Goal: Task Accomplishment & Management: Manage account settings

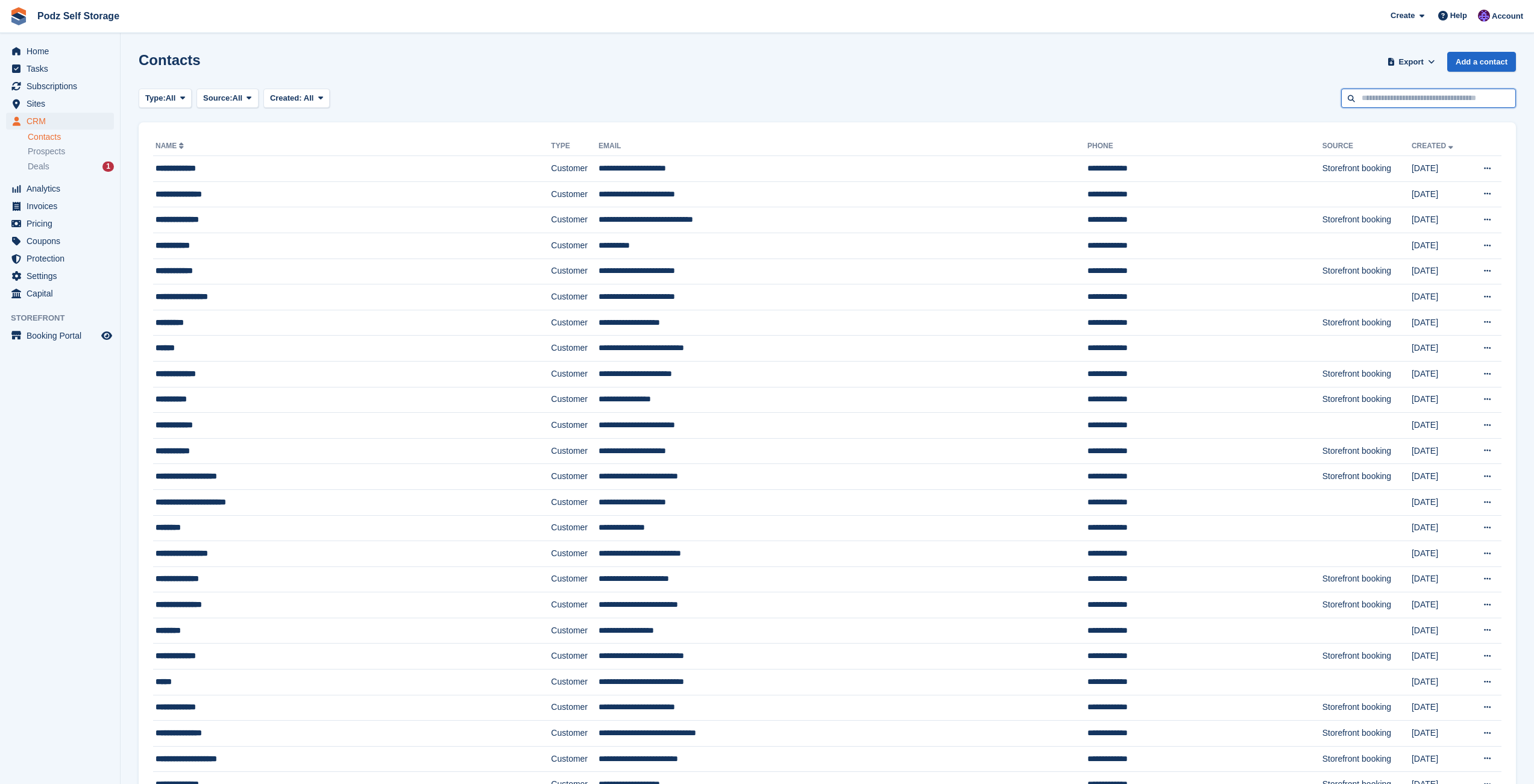
click at [1388, 102] on input "text" at bounding box center [1428, 98] width 175 height 20
type input "*****"
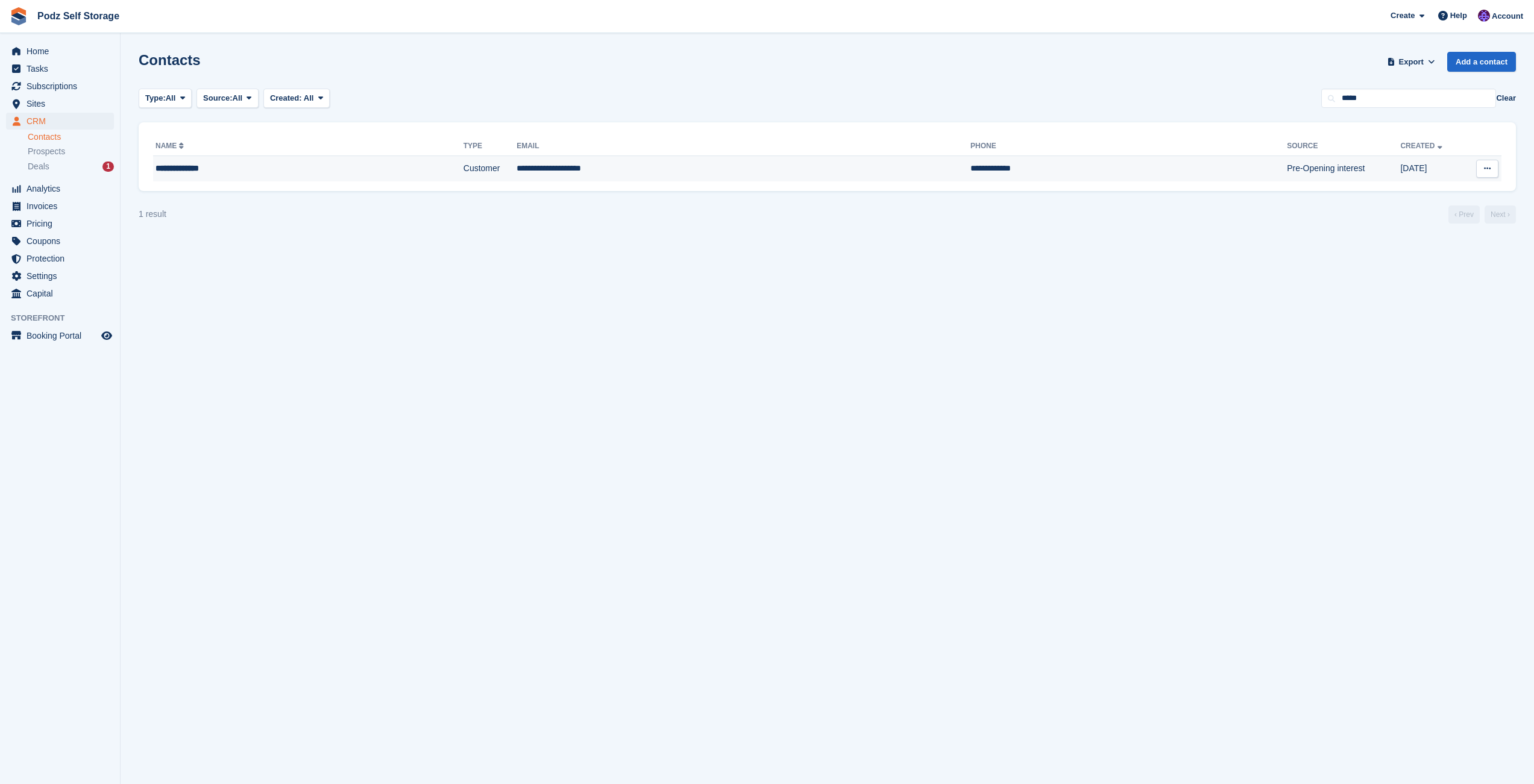
click at [1287, 165] on td "Pre-Opening interest" at bounding box center [1344, 168] width 114 height 25
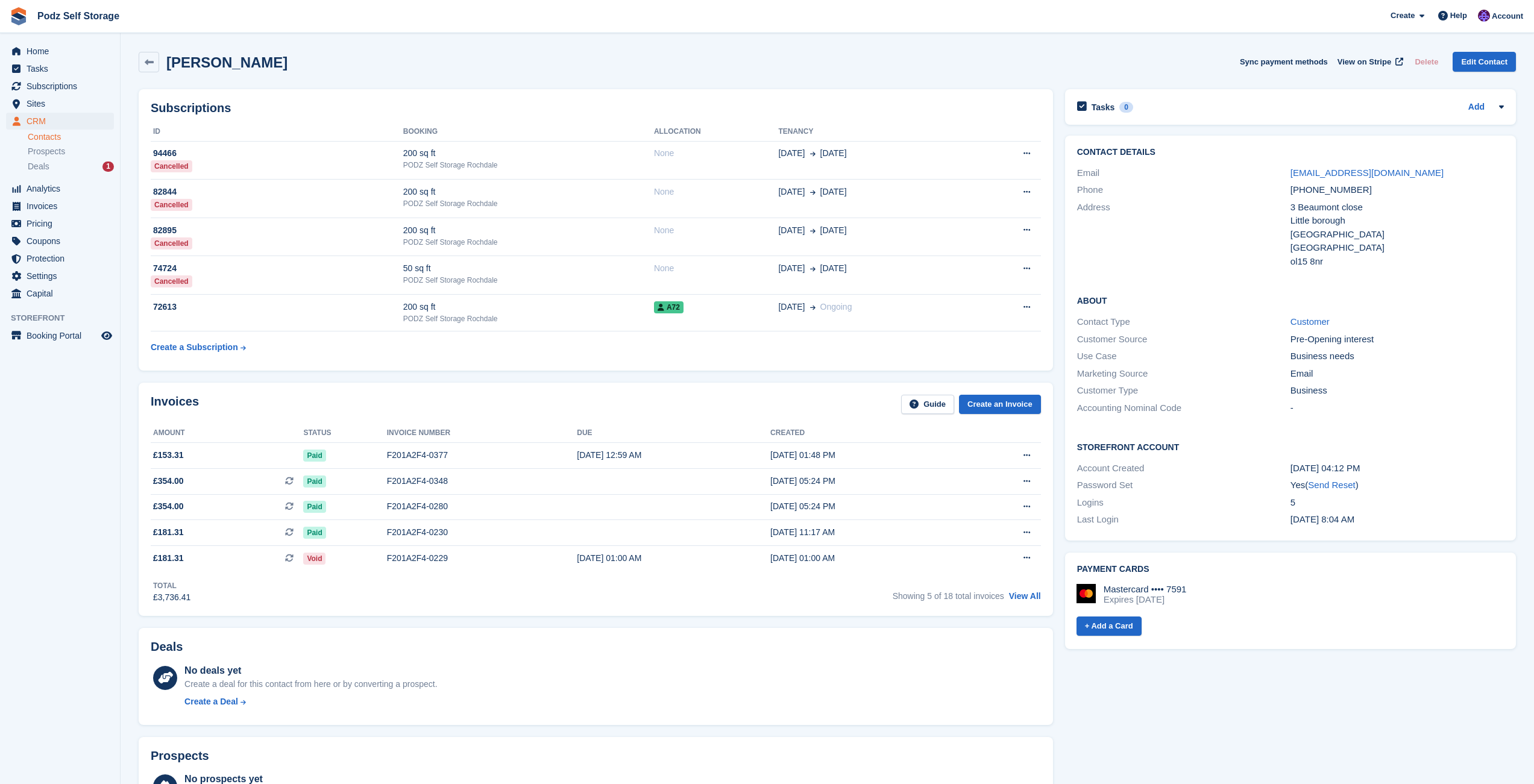
click at [505, 71] on div "Jamie beninson Sync payment methods View on Stripe Delete Edit Contact" at bounding box center [827, 62] width 1377 height 20
click at [474, 454] on div "F201A2F4-0377" at bounding box center [481, 455] width 190 height 13
click at [548, 316] on div "PODZ Self Storage Rochdale" at bounding box center [529, 319] width 251 height 11
click at [320, 594] on div "Total £3,736.41 Showing 5 of 18 total invoices View All" at bounding box center [595, 587] width 890 height 33
click at [1019, 462] on button at bounding box center [1026, 455] width 22 height 18
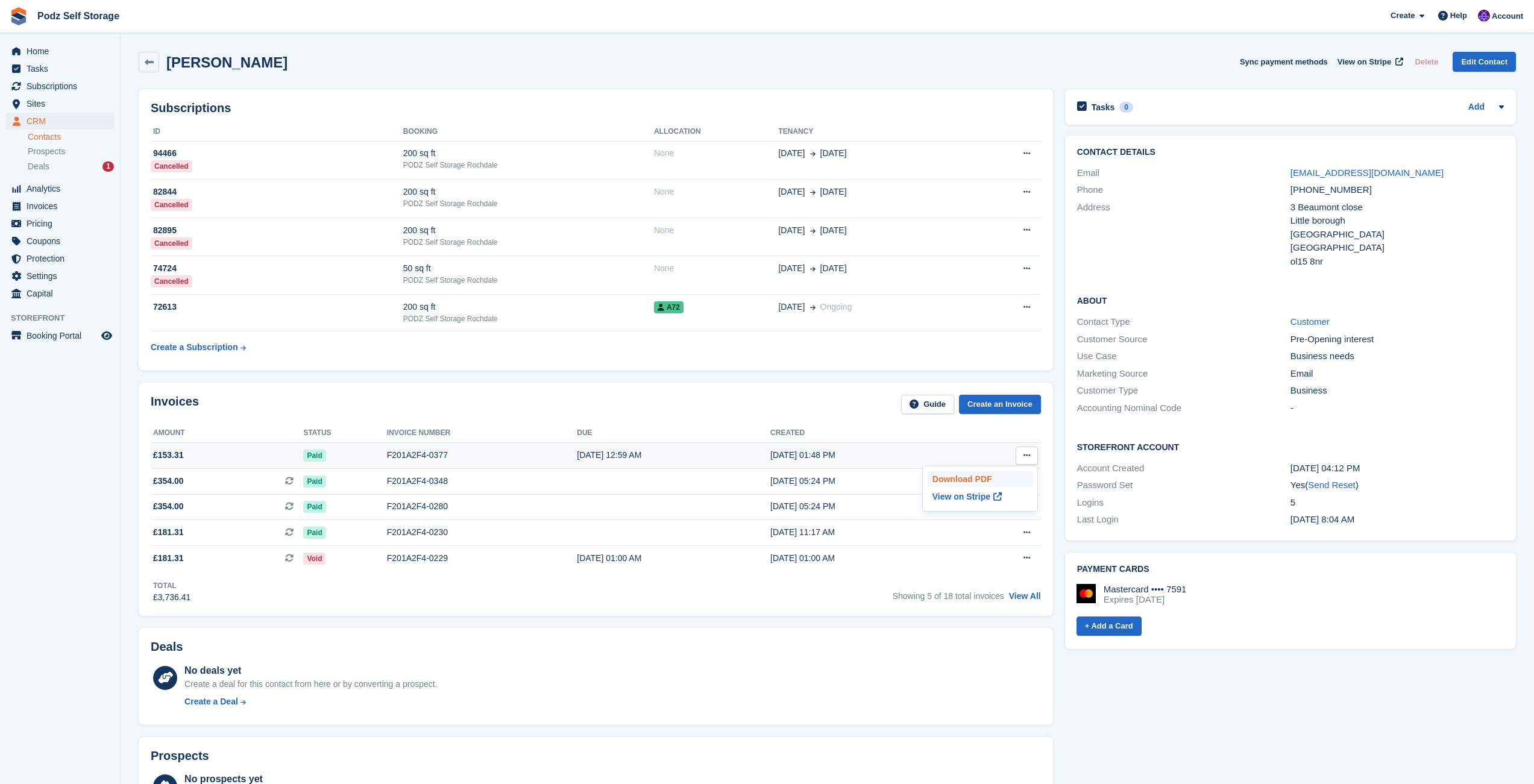
click at [991, 483] on p "Download PDF" at bounding box center [980, 479] width 105 height 16
click at [544, 648] on div "Deals" at bounding box center [595, 650] width 890 height 19
click at [1033, 435] on th at bounding box center [1002, 433] width 75 height 20
click at [1031, 454] on button at bounding box center [1026, 455] width 22 height 18
click at [1034, 433] on th at bounding box center [1002, 433] width 75 height 20
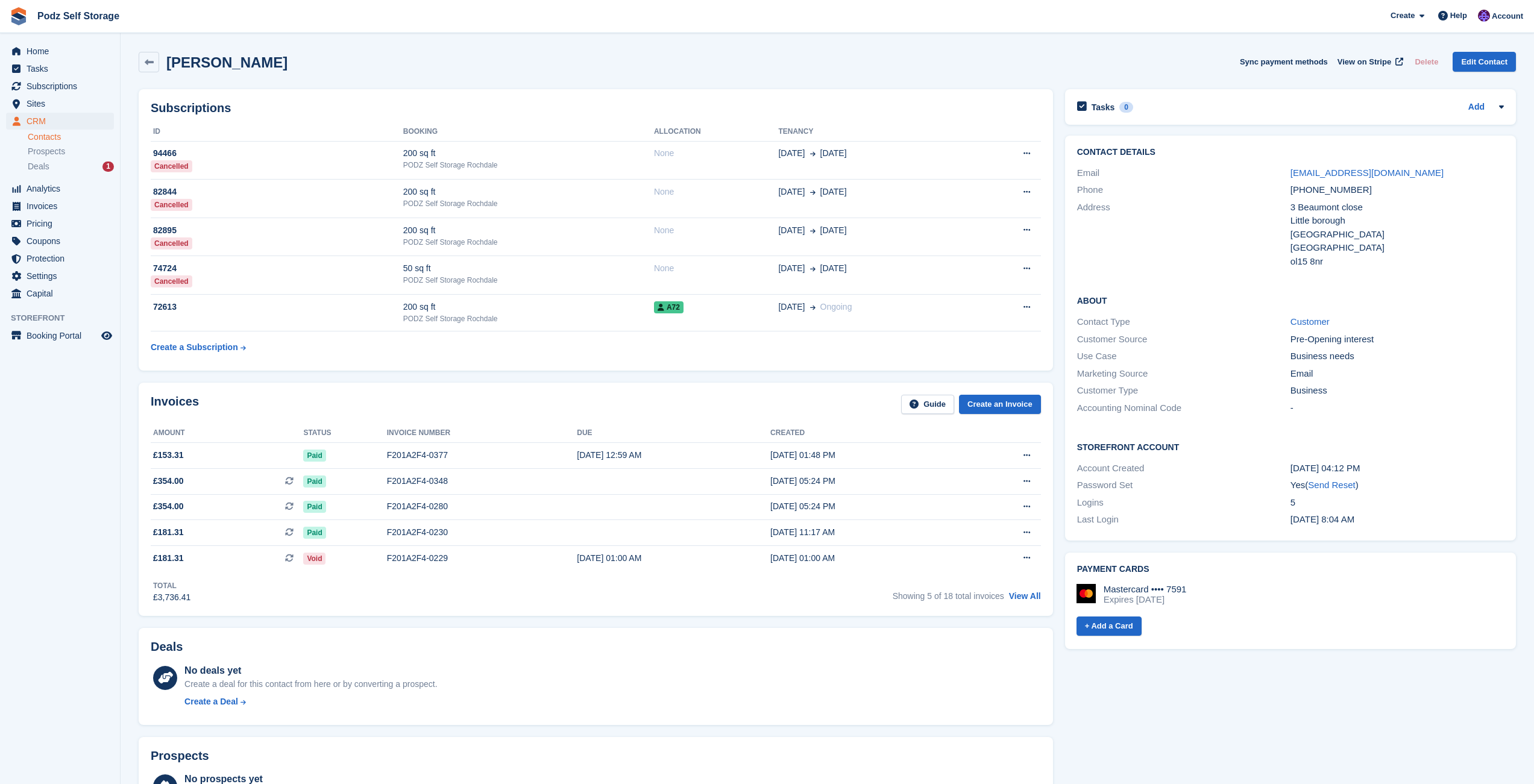
drag, startPoint x: 79, startPoint y: 458, endPoint x: 322, endPoint y: 390, distance: 252.3
click at [86, 452] on aside "Home Tasks Subscriptions Subscriptions Subscriptions Contracts Price increases …" at bounding box center [60, 395] width 120 height 724
click at [395, 322] on td "72613" at bounding box center [277, 313] width 252 height 37
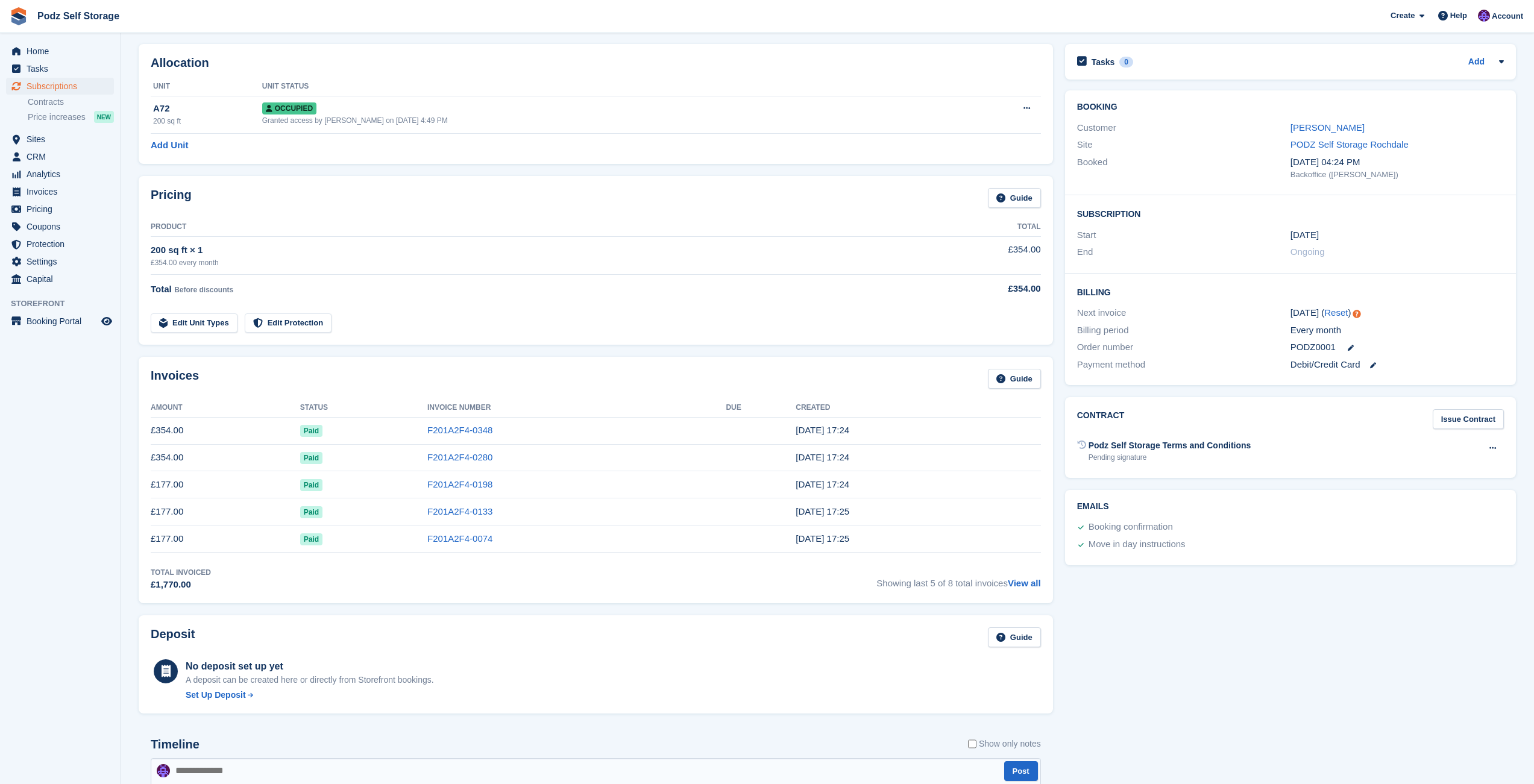
scroll to position [46, 0]
drag, startPoint x: 118, startPoint y: 439, endPoint x: 1074, endPoint y: 597, distance: 969.0
click at [120, 597] on aside "Home Tasks Subscriptions Subscriptions Subscriptions Contracts Price increases …" at bounding box center [60, 395] width 120 height 724
click at [1074, 597] on div "Tasks 0 Add No tasks related to Subscription #72613 Booking Customer Jamie beni…" at bounding box center [1291, 604] width 463 height 1135
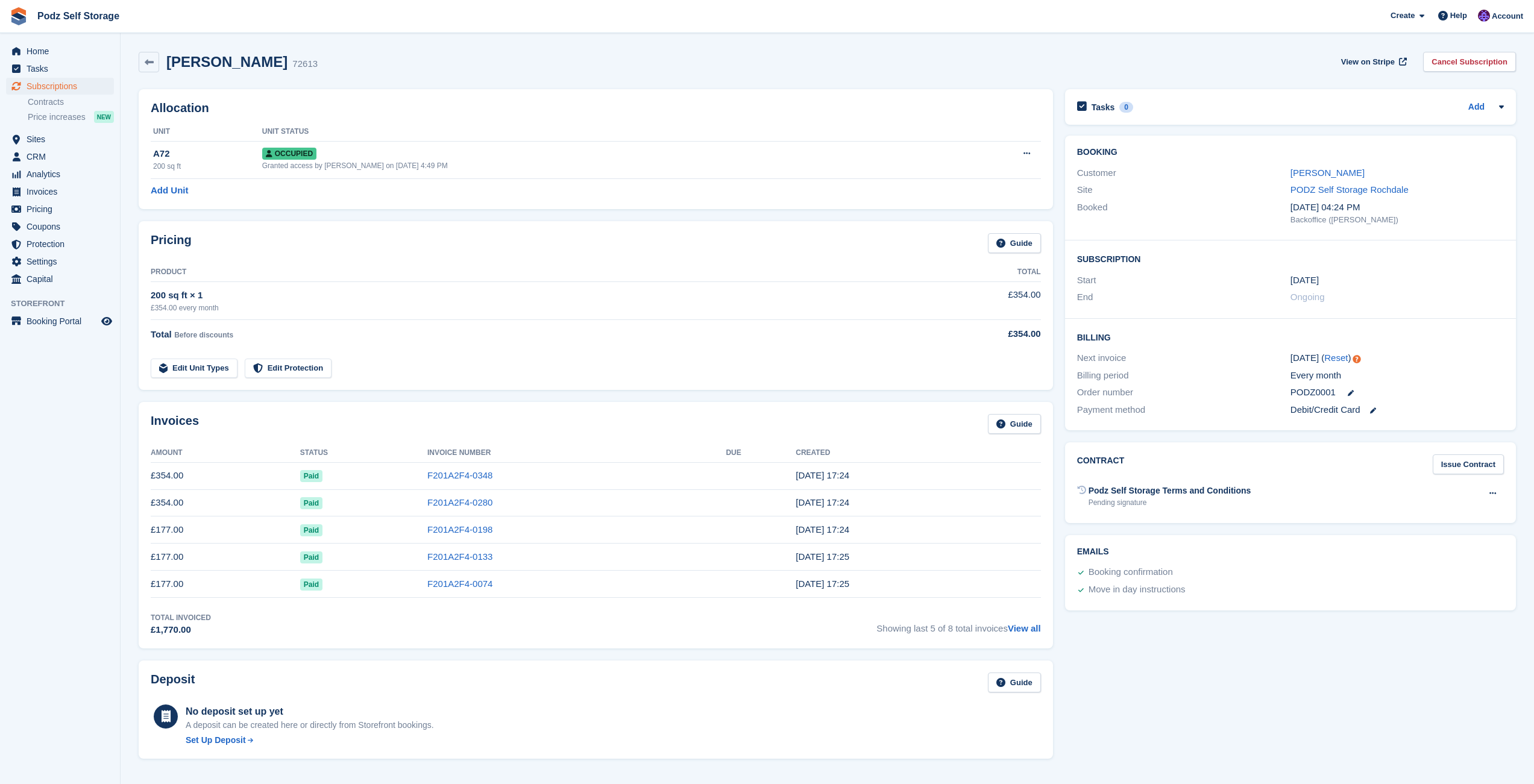
drag, startPoint x: 1068, startPoint y: 693, endPoint x: 963, endPoint y: 594, distance: 144.3
click at [1069, 693] on div "Tasks 0 Add No tasks related to Subscription #72613 Booking Customer Jamie beni…" at bounding box center [1291, 650] width 463 height 1135
click at [551, 397] on div "Invoices Guide Amount Status Invoice Number Due Created £354.00 Paid F201A2F4-0…" at bounding box center [595, 525] width 927 height 259
drag, startPoint x: 109, startPoint y: 468, endPoint x: 839, endPoint y: 406, distance: 732.6
click at [120, 406] on aside "Home Tasks Subscriptions Subscriptions Subscriptions Contracts Price increases …" at bounding box center [60, 395] width 120 height 724
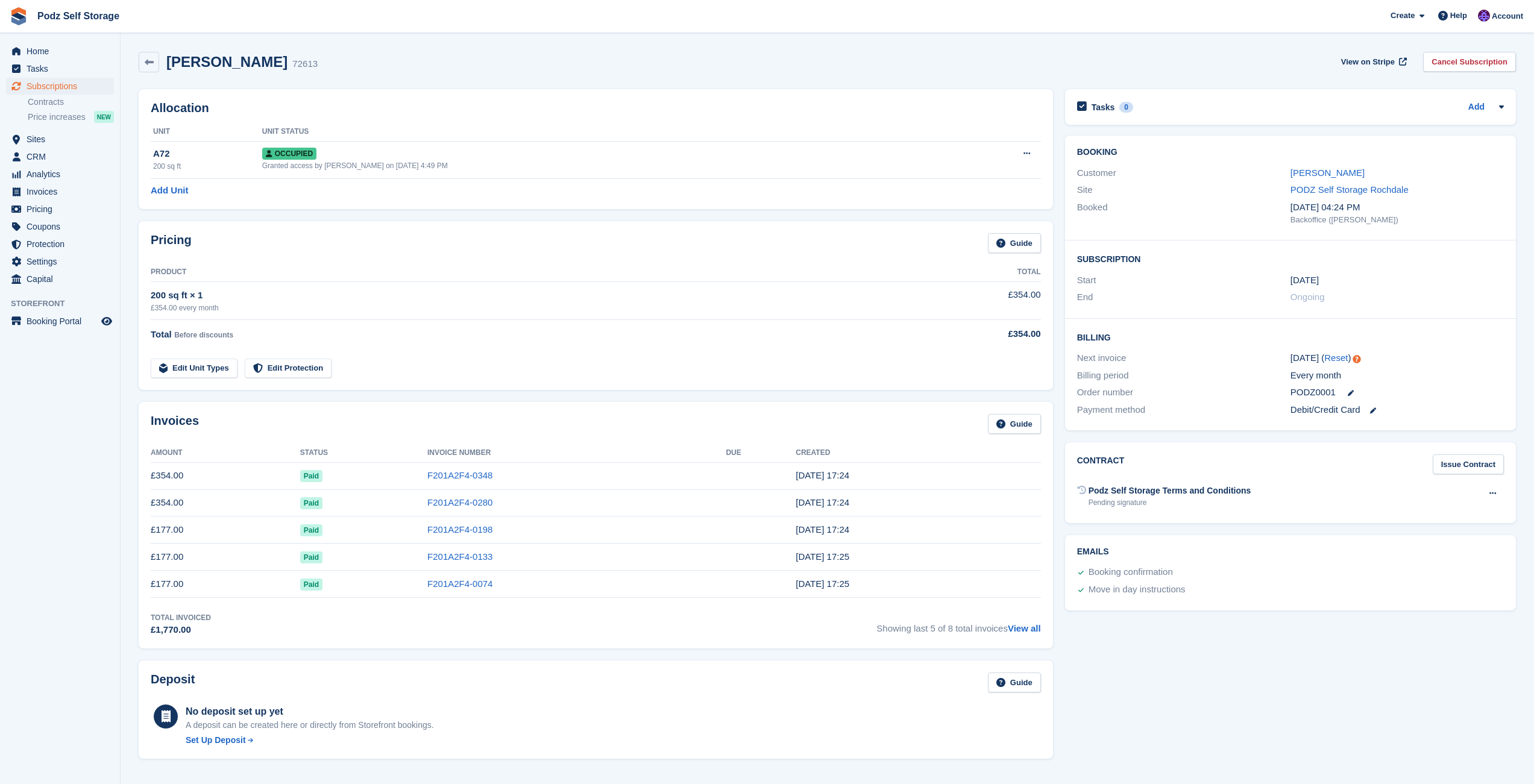
click at [839, 406] on div "Invoices Guide Amount Status Invoice Number Due Created £354.00 Paid F201A2F4-0…" at bounding box center [596, 525] width 915 height 247
drag, startPoint x: 859, startPoint y: 469, endPoint x: 696, endPoint y: 407, distance: 174.4
click at [696, 407] on div "Invoices Guide Amount Status Invoice Number Due Created £354.00 Paid F201A2F4-0…" at bounding box center [596, 525] width 915 height 247
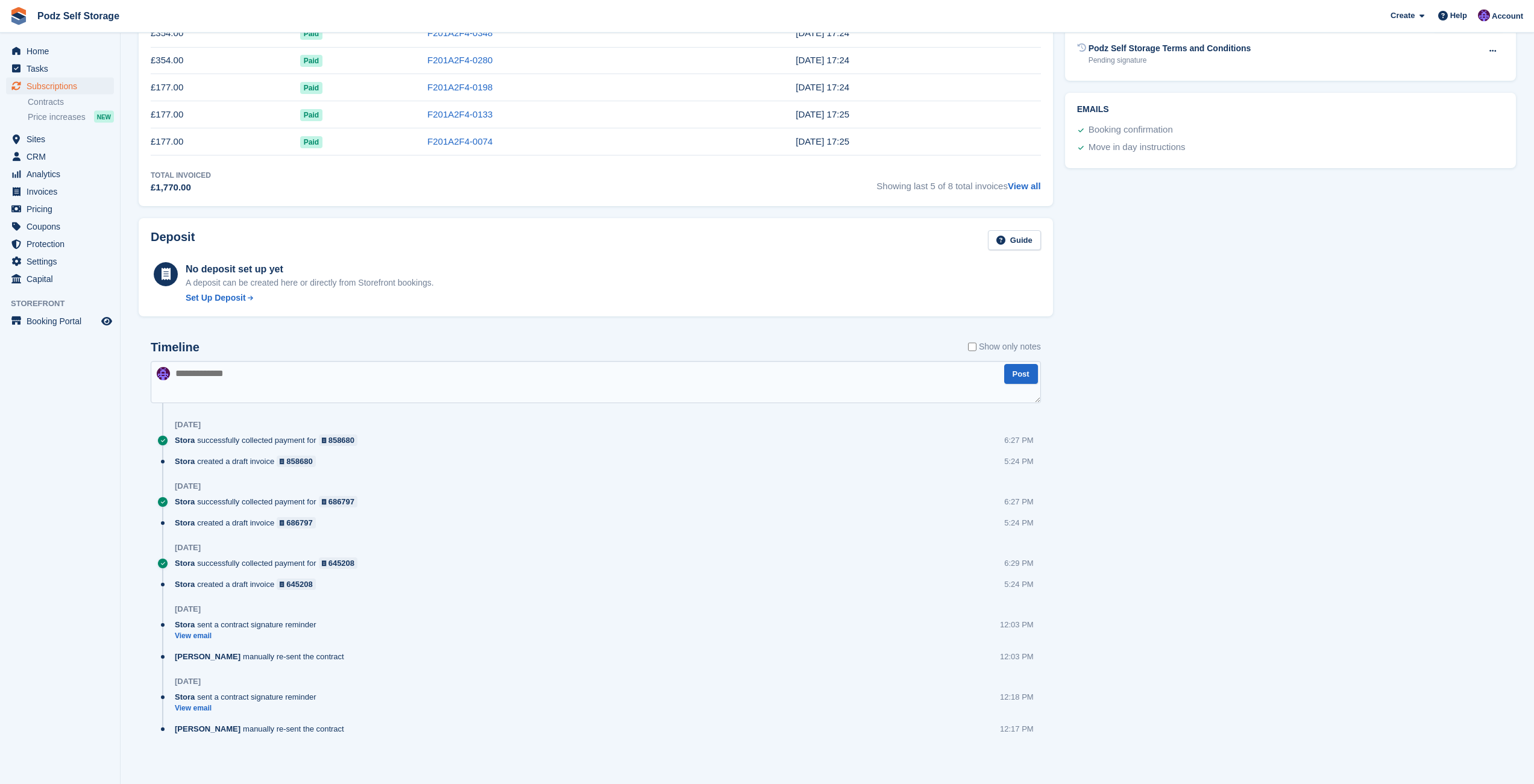
click at [1153, 484] on div "Tasks 0 Add No tasks related to Subscription #72613 Booking Customer Jamie beni…" at bounding box center [1291, 208] width 463 height 1135
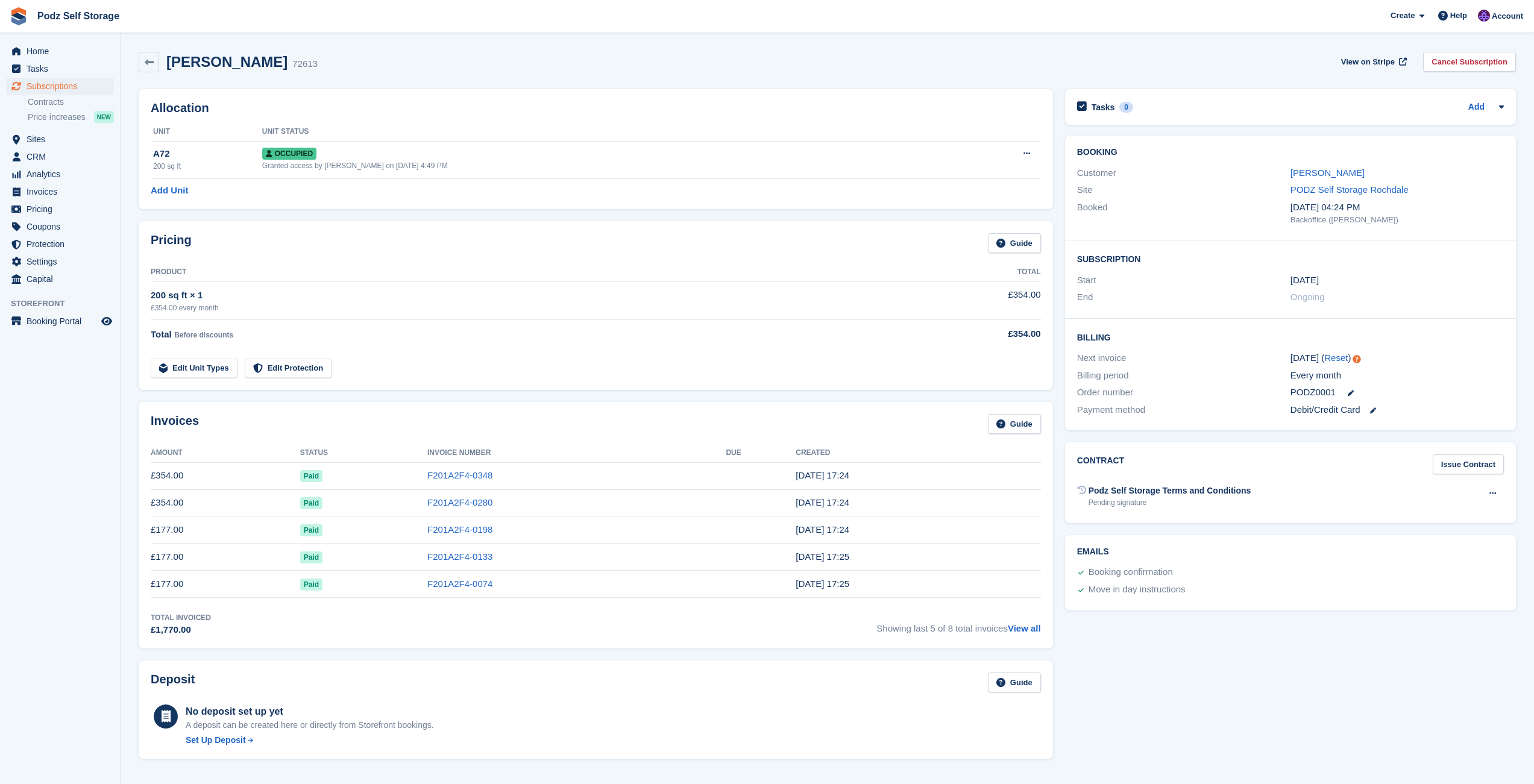
click at [947, 36] on section "Jamie beninson 72613 View on Stripe Cancel Subscription Allocation Unit Unit St…" at bounding box center [827, 614] width 1414 height 1229
click at [522, 82] on div "Jamie beninson 72613 View on Stripe Cancel Subscription" at bounding box center [827, 64] width 1389 height 37
